Goal: Use online tool/utility: Utilize a website feature to perform a specific function

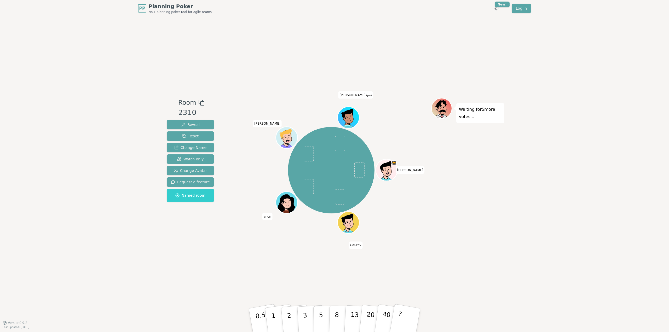
click at [471, 236] on div "Waiting for 5 more votes..." at bounding box center [467, 170] width 73 height 144
click at [432, 192] on div "Waiting for 5 more votes..." at bounding box center [467, 170] width 73 height 144
click at [440, 200] on div "Waiting for 5 more votes..." at bounding box center [467, 170] width 73 height 144
click at [454, 240] on div "Waiting for 5 more votes..." at bounding box center [467, 170] width 73 height 144
drag, startPoint x: 458, startPoint y: 253, endPoint x: 451, endPoint y: 251, distance: 7.9
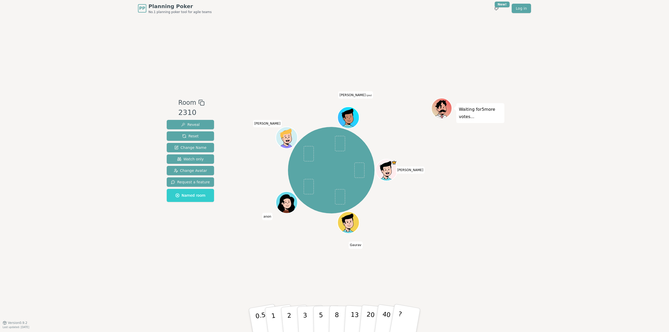
click at [458, 254] on div "Room 2310 Reveal Reset Change Name Watch only Change Avatar Request a feature N…" at bounding box center [335, 170] width 340 height 306
click at [176, 259] on div "Room 2310 Reveal Reset Change Name Watch only Change Avatar Request a feature N…" at bounding box center [335, 170] width 340 height 306
click at [306, 316] on p "3" at bounding box center [306, 321] width 6 height 29
click at [474, 251] on div "Room 2310 Reveal Reset Change Name Watch only Change Avatar Request a feature N…" at bounding box center [335, 170] width 340 height 306
click at [457, 242] on div "Waiting for [PERSON_NAME] 's vote..." at bounding box center [467, 170] width 73 height 144
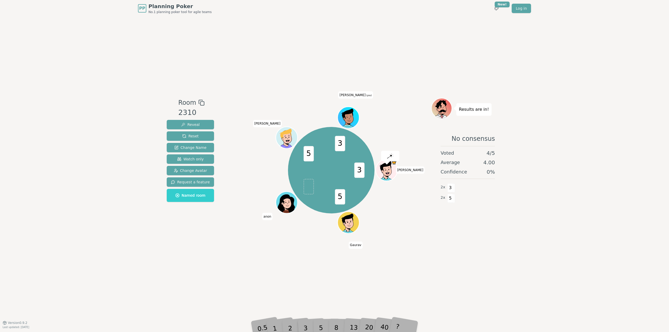
click at [462, 236] on div "Results are in! No consensus Voted 4 / 5 Average 4.00 Confidence 0 % 2 x 3 2 x 5" at bounding box center [467, 170] width 73 height 144
drag, startPoint x: 452, startPoint y: 232, endPoint x: 337, endPoint y: 252, distance: 116.7
click at [452, 233] on div "No consensus Voted 4 / 5 Average 4.00 Confidence 0 % 2 x 3 2 x 5" at bounding box center [467, 181] width 73 height 105
click at [98, 270] on div "PP Planning Poker No.1 planning poker tool for agile teams Toggle theme New! Lo…" at bounding box center [334, 166] width 669 height 332
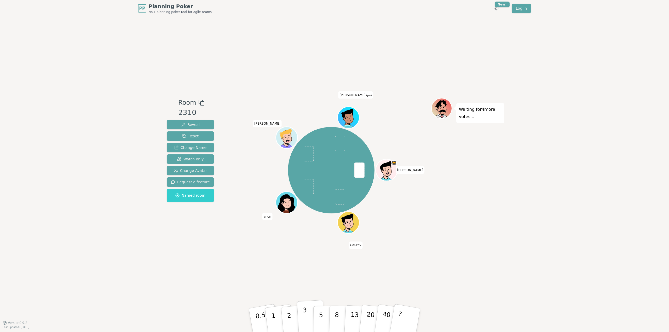
drag, startPoint x: 305, startPoint y: 321, endPoint x: 306, endPoint y: 318, distance: 2.7
click at [305, 321] on p "3" at bounding box center [306, 321] width 6 height 29
click at [494, 197] on div "Waiting for 3 more votes..." at bounding box center [467, 170] width 73 height 144
click at [290, 321] on p "2" at bounding box center [290, 321] width 7 height 29
click at [467, 224] on div "Waiting for 5 more votes..." at bounding box center [467, 170] width 73 height 144
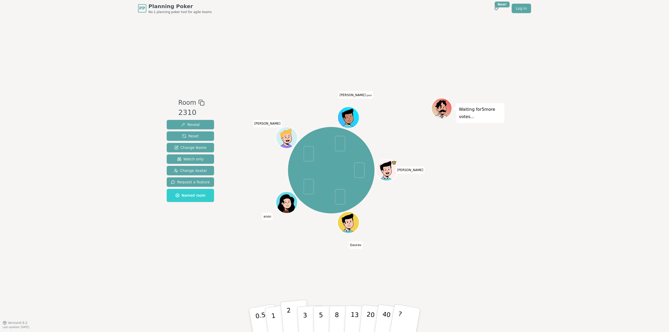
click at [288, 324] on p "2" at bounding box center [290, 321] width 7 height 29
click at [304, 321] on p "3" at bounding box center [306, 321] width 6 height 29
click at [290, 52] on div "Room 2310 Reveal Reset Change Name Watch only Change Avatar Request a feature N…" at bounding box center [335, 170] width 340 height 306
click at [291, 315] on button "2" at bounding box center [296, 321] width 30 height 42
click at [475, 221] on div "Waiting for 3 more votes..." at bounding box center [467, 170] width 73 height 144
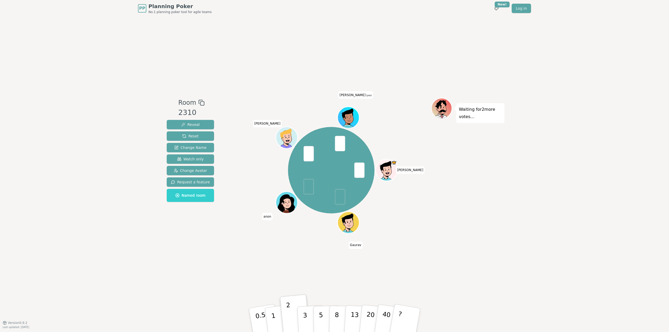
click at [486, 214] on div "Waiting for 2 more votes..." at bounding box center [467, 170] width 73 height 144
click at [485, 212] on div "Waiting for 2 more votes..." at bounding box center [467, 170] width 73 height 144
click at [440, 215] on div "Waiting for 2 more votes..." at bounding box center [467, 170] width 73 height 144
click at [465, 213] on div "Waiting for [PERSON_NAME] 's vote..." at bounding box center [467, 170] width 73 height 144
click at [290, 319] on p "2" at bounding box center [290, 321] width 7 height 29
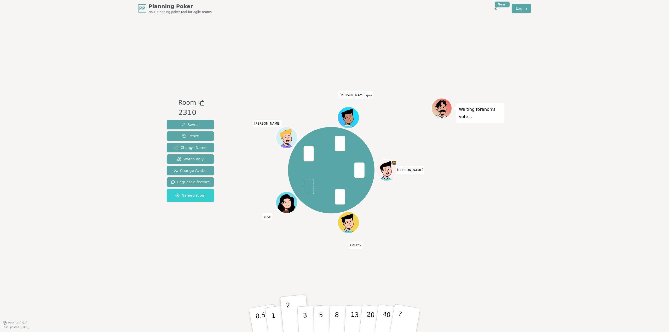
click at [368, 277] on div "Room 2310 Reveal Reset Change Name Watch only Change Avatar Request a feature N…" at bounding box center [335, 170] width 340 height 306
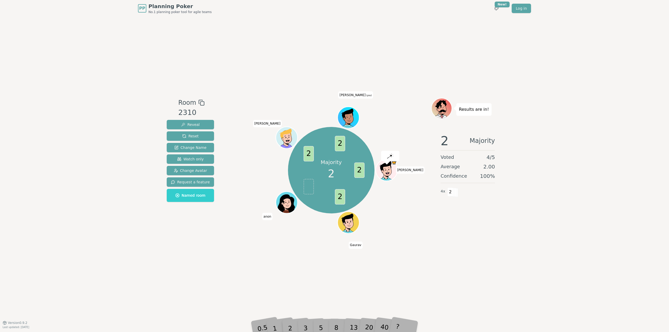
drag, startPoint x: 417, startPoint y: 267, endPoint x: 425, endPoint y: 279, distance: 14.1
click at [417, 267] on div "Room 2310 Reveal Reset Change Name Watch only Change Avatar Request a feature N…" at bounding box center [335, 170] width 340 height 306
click at [424, 279] on div "Room 2310 Reveal Reset Change Name Watch only Change Avatar Request a feature N…" at bounding box center [335, 170] width 340 height 306
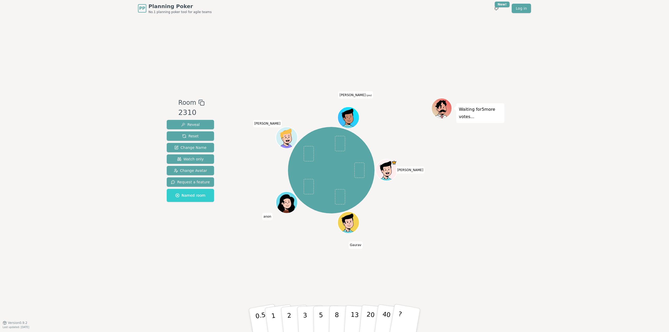
click at [355, 170] on span at bounding box center [359, 170] width 10 height 15
drag, startPoint x: 344, startPoint y: 191, endPoint x: 340, endPoint y: 196, distance: 5.9
click at [343, 192] on span at bounding box center [340, 196] width 10 height 15
click at [340, 196] on span at bounding box center [340, 196] width 10 height 15
click at [392, 201] on div "[PERSON_NAME] anon [PERSON_NAME] (you)" at bounding box center [331, 170] width 200 height 126
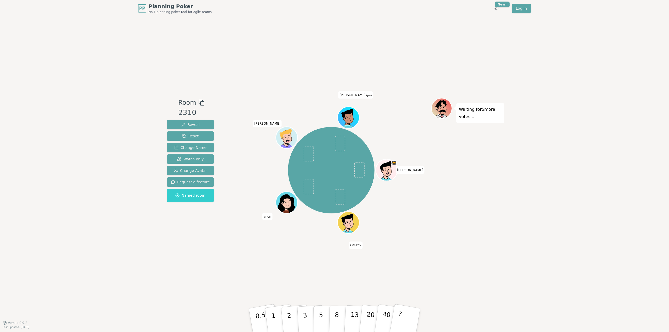
click at [331, 177] on div "[PERSON_NAME] anon [PERSON_NAME] (you)" at bounding box center [331, 170] width 87 height 87
click at [506, 219] on div "PP Planning Poker No.1 planning poker tool for agile teams Toggle theme New! Lo…" at bounding box center [334, 166] width 669 height 332
click at [473, 227] on div "Waiting for 5 more votes..." at bounding box center [467, 170] width 73 height 144
click at [550, 36] on div "PP Planning Poker No.1 planning poker tool for agile teams Toggle theme New! Lo…" at bounding box center [334, 166] width 669 height 332
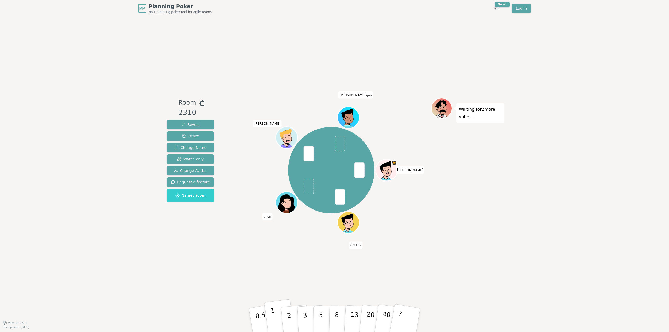
click at [271, 319] on button "1" at bounding box center [279, 320] width 31 height 42
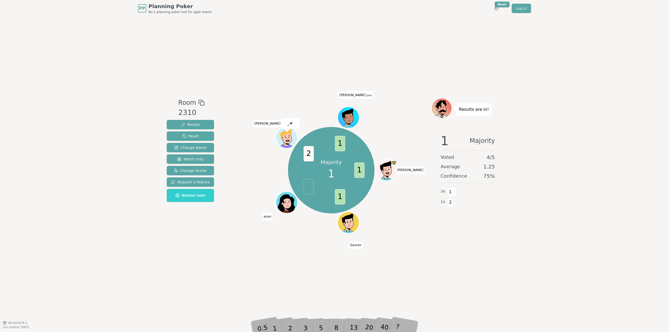
click at [494, 261] on div "Room 2310 Reveal Reset Change Name Watch only Change Avatar Request a feature N…" at bounding box center [335, 170] width 340 height 306
click at [206, 247] on div "Room 2310 Reveal Reset Change Name Watch only Change Avatar Request a feature N…" at bounding box center [335, 170] width 340 height 306
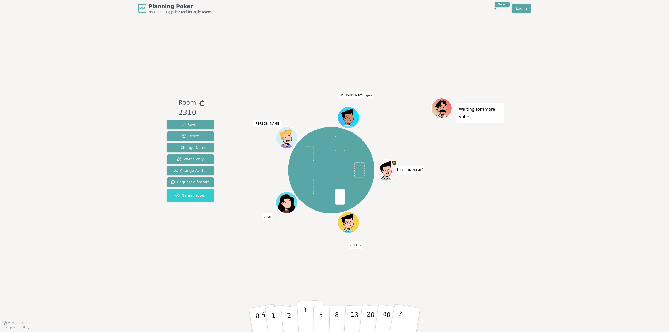
click at [308, 318] on button "3" at bounding box center [311, 320] width 29 height 41
click at [322, 320] on p "5" at bounding box center [321, 320] width 4 height 28
click at [311, 324] on button "3" at bounding box center [311, 320] width 29 height 41
click at [504, 265] on div "Room 2310 Reveal Reset Change Name Watch only Change Avatar Request a feature N…" at bounding box center [335, 170] width 340 height 306
click at [506, 292] on div "PP Planning Poker No.1 planning poker tool for agile teams Toggle theme New! Lo…" at bounding box center [334, 166] width 669 height 332
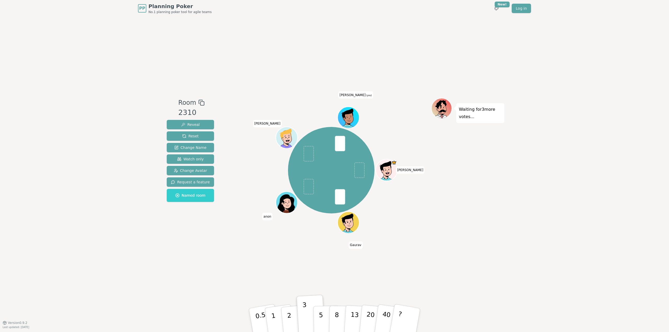
click at [181, 250] on div "Room 2310 Reveal Reset Change Name Watch only Change Avatar Request a feature N…" at bounding box center [335, 170] width 340 height 306
drag, startPoint x: 522, startPoint y: 215, endPoint x: 542, endPoint y: 278, distance: 65.5
click at [524, 224] on div "PP Planning Poker No.1 planning poker tool for agile teams Toggle theme New! Lo…" at bounding box center [334, 166] width 669 height 332
drag, startPoint x: 542, startPoint y: 278, endPoint x: 540, endPoint y: 273, distance: 5.0
click at [542, 276] on div "PP Planning Poker No.1 planning poker tool for agile teams Toggle theme New! Lo…" at bounding box center [334, 166] width 669 height 332
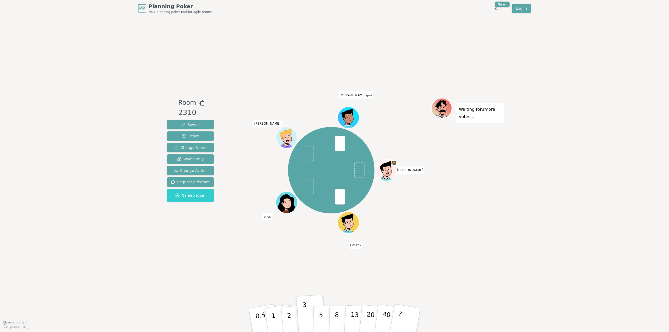
click at [227, 252] on div "Room 2310 Reveal Reset Change Name Watch only Change Avatar Request a feature N…" at bounding box center [335, 170] width 340 height 306
click at [545, 190] on div "PP Planning Poker No.1 planning poker tool for agile teams Toggle theme New! Lo…" at bounding box center [334, 166] width 669 height 332
click at [516, 233] on div "PP Planning Poker No.1 planning poker tool for agile teams Toggle theme New! Lo…" at bounding box center [334, 166] width 669 height 332
click at [554, 151] on div "PP Planning Poker No.1 planning poker tool for agile teams Toggle theme New! Lo…" at bounding box center [334, 166] width 669 height 332
click at [510, 305] on div "PP Planning Poker No.1 planning poker tool for agile teams Toggle theme New! Lo…" at bounding box center [334, 166] width 669 height 332
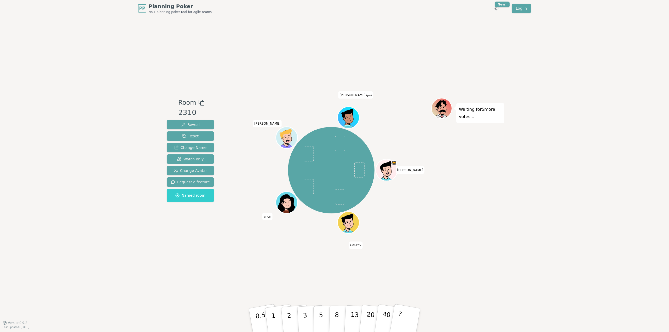
click at [495, 196] on div "Waiting for 5 more votes..." at bounding box center [467, 170] width 73 height 144
drag, startPoint x: 135, startPoint y: 85, endPoint x: 153, endPoint y: 75, distance: 21.1
click at [135, 86] on div "PP Planning Poker No.1 planning poker tool for agile teams Toggle theme New! Lo…" at bounding box center [334, 166] width 669 height 332
drag, startPoint x: 567, startPoint y: 76, endPoint x: 571, endPoint y: 100, distance: 24.4
click at [567, 77] on div "PP Planning Poker No.1 planning poker tool for agile teams Toggle theme New! Lo…" at bounding box center [334, 166] width 669 height 332
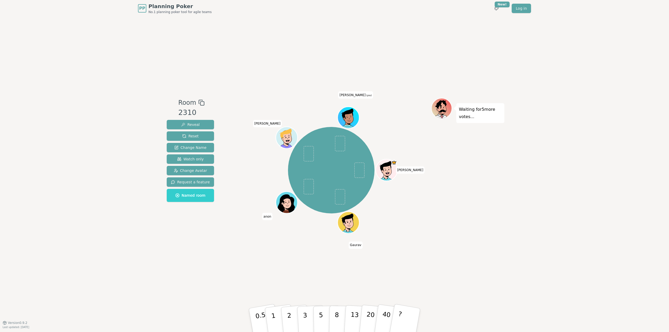
click at [579, 136] on div "PP Planning Poker No.1 planning poker tool for agile teams Toggle theme New! Lo…" at bounding box center [334, 166] width 669 height 332
